Goal: Find specific page/section: Find specific page/section

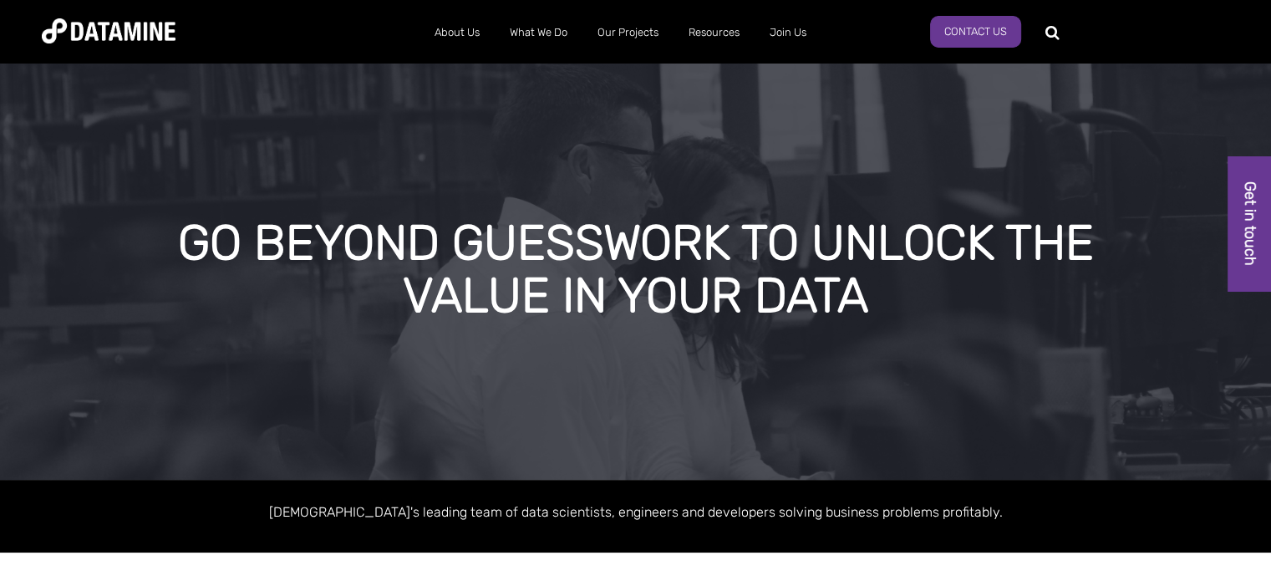
scroll to position [501, 0]
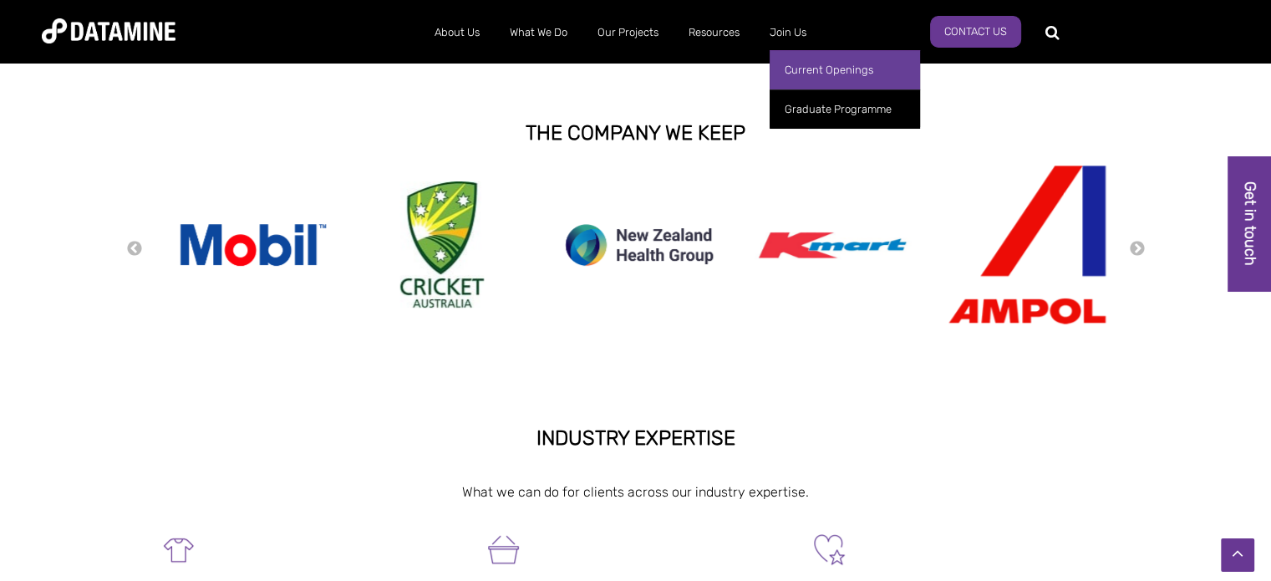
click at [830, 69] on link "Current Openings" at bounding box center [845, 69] width 150 height 39
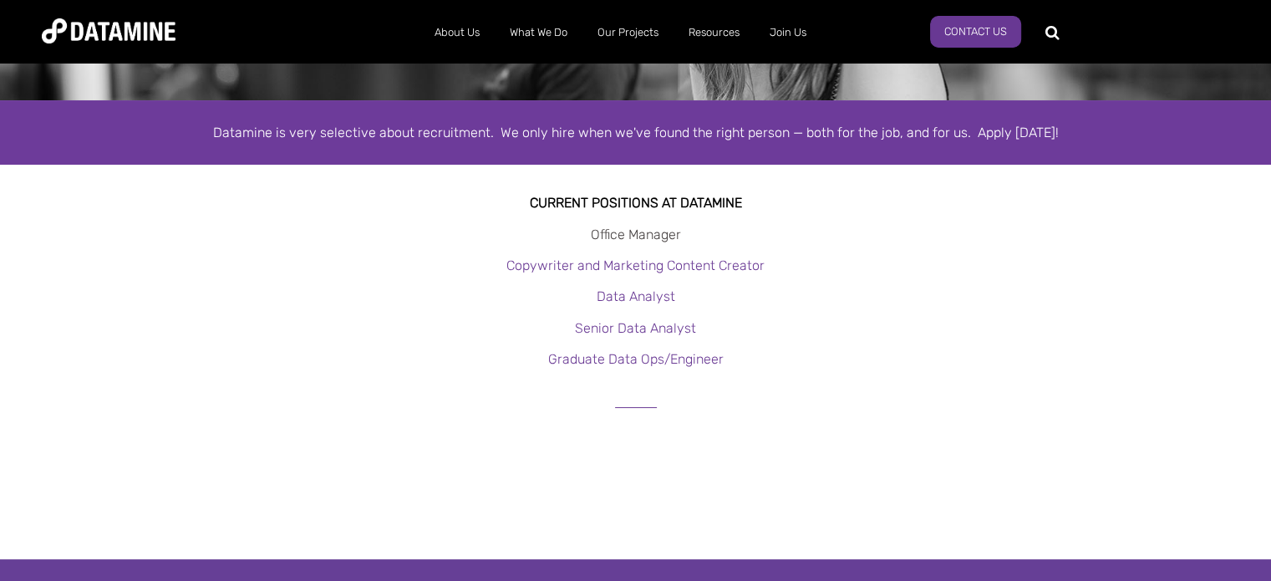
click at [638, 238] on link "Office Manager" at bounding box center [636, 234] width 90 height 16
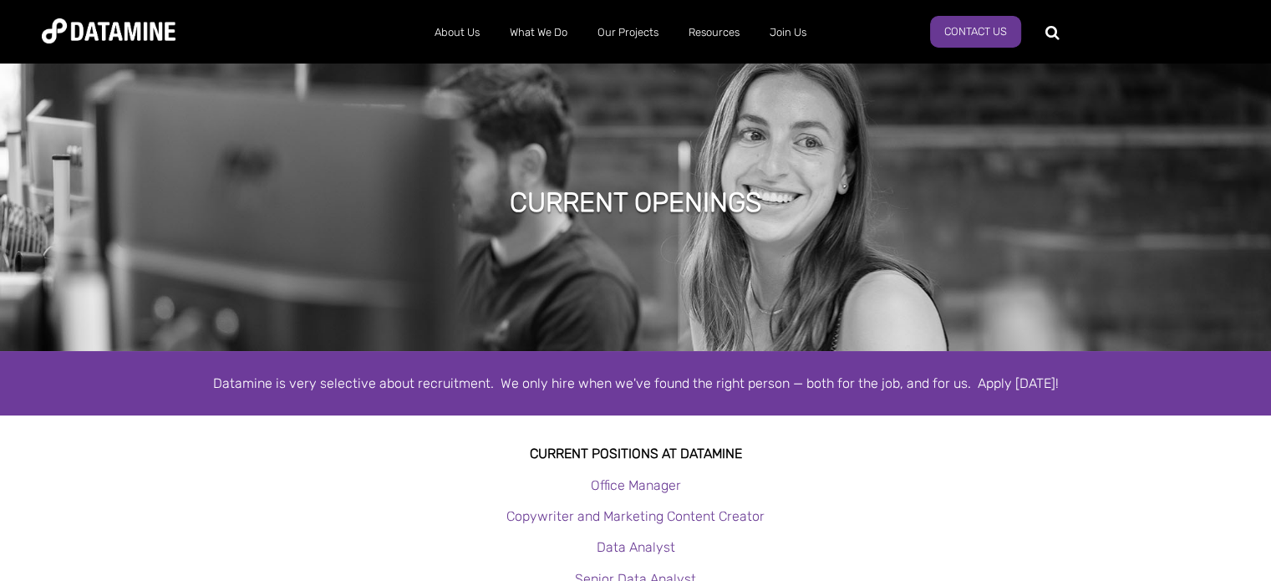
click at [148, 41] on img at bounding box center [109, 30] width 134 height 25
